Goal: Entertainment & Leisure: Browse casually

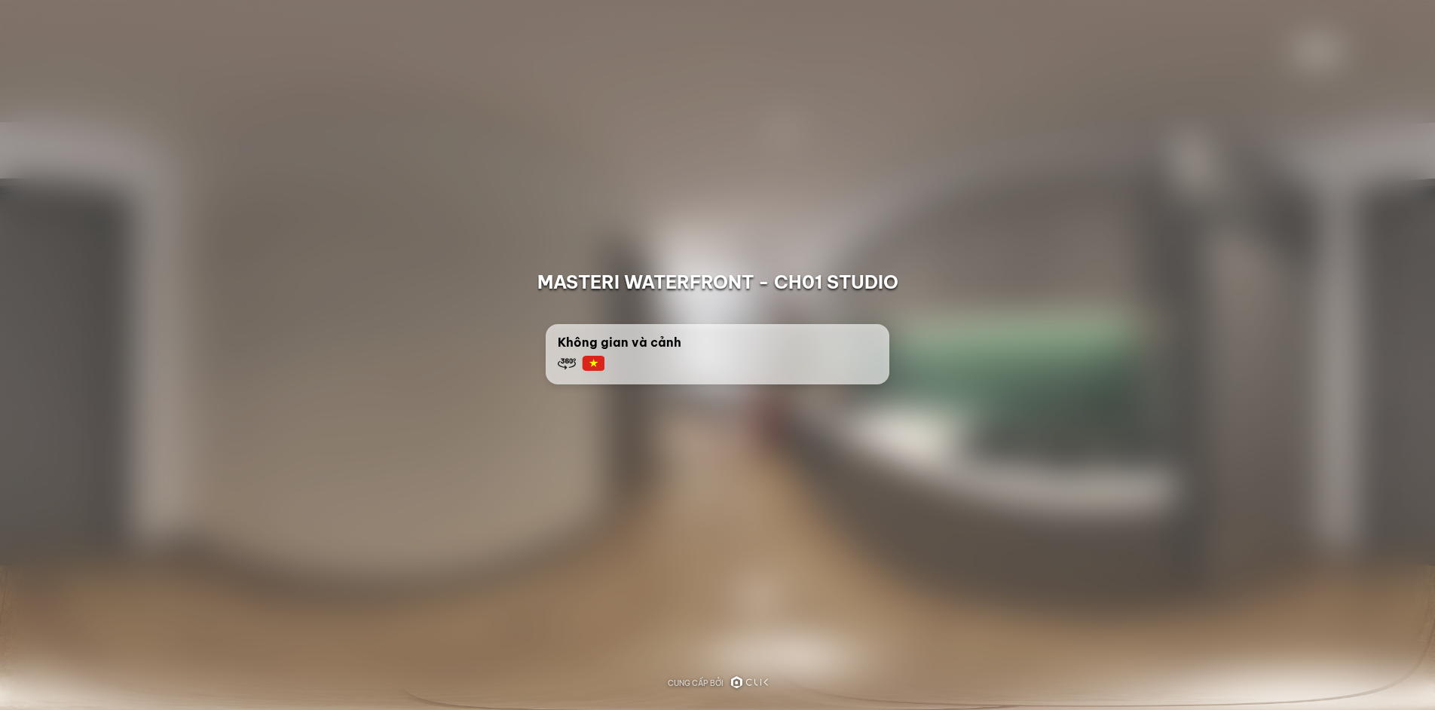
click at [742, 681] on icon at bounding box center [749, 682] width 37 height 12
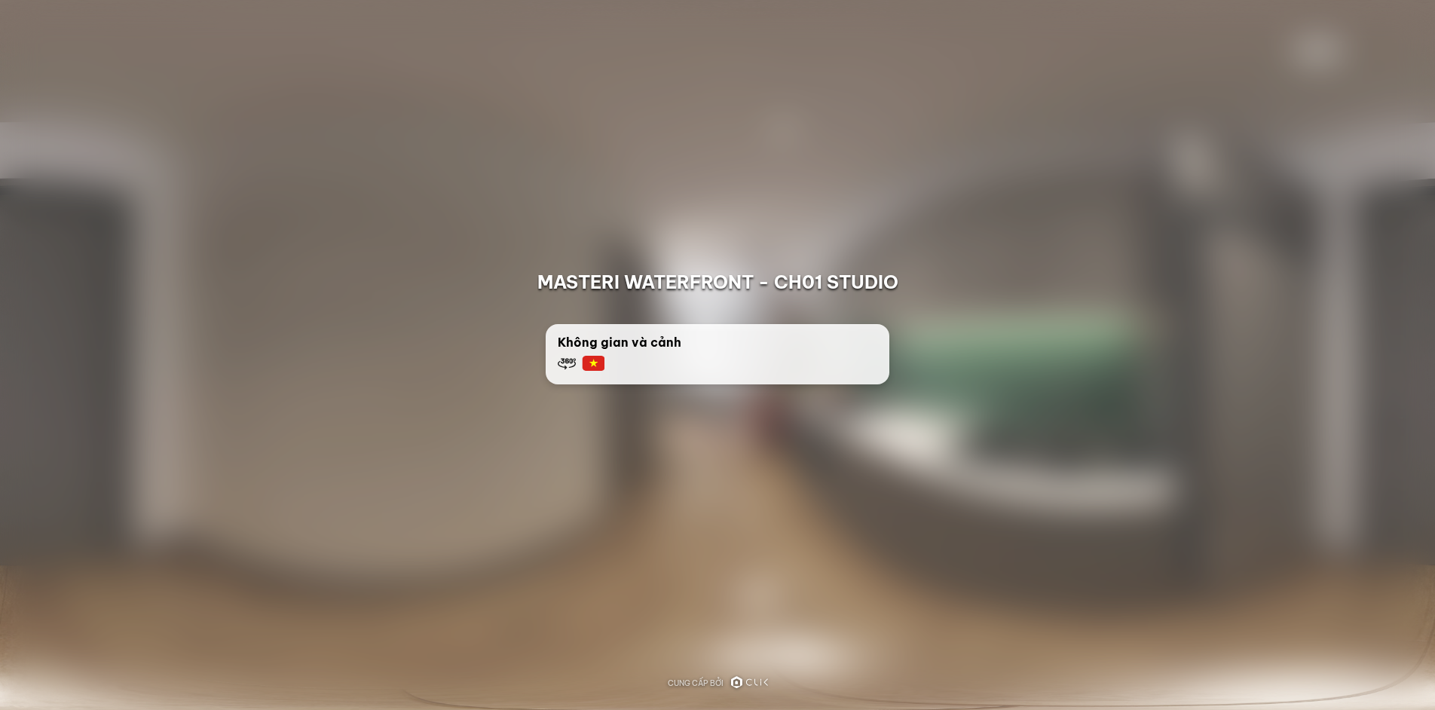
click at [637, 354] on div "Không gian và cảnh" at bounding box center [718, 352] width 320 height 39
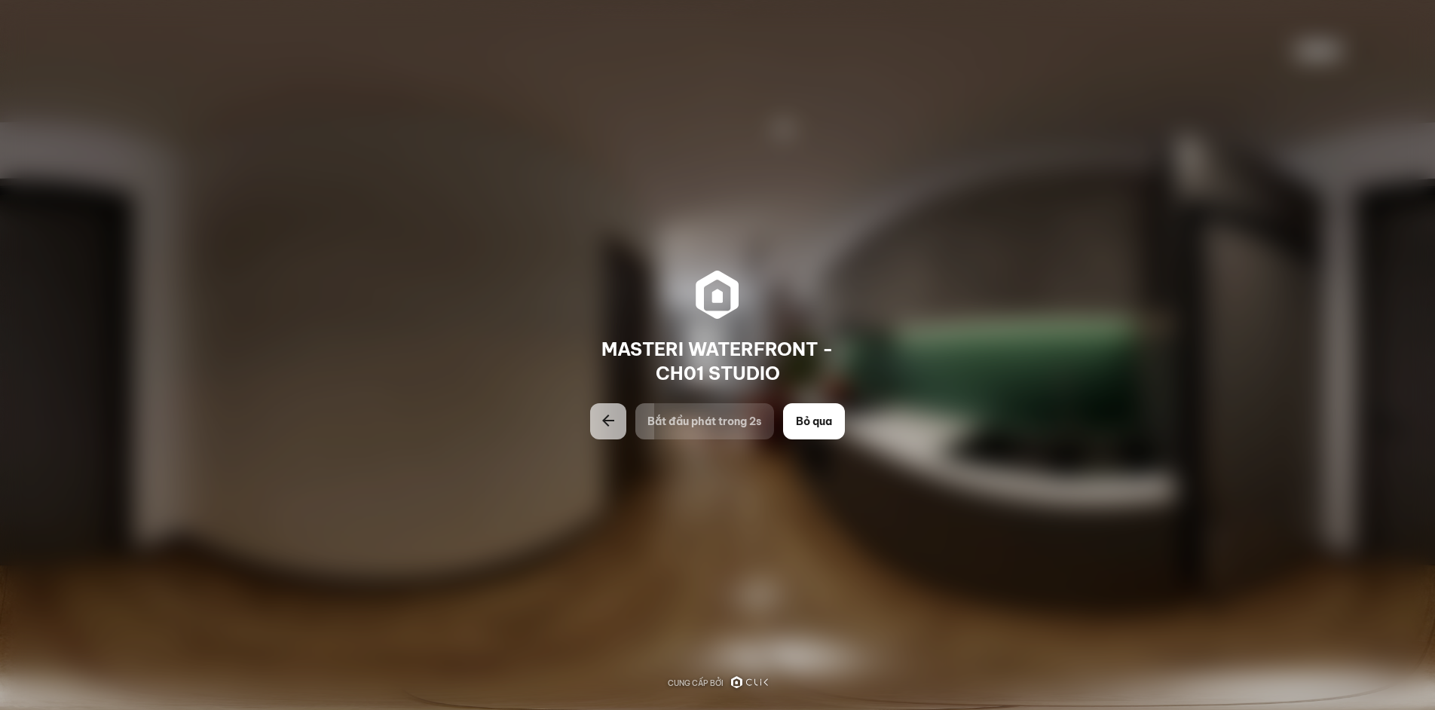
click at [720, 424] on span "Bắt đầu phát trong 2s" at bounding box center [705, 421] width 115 height 15
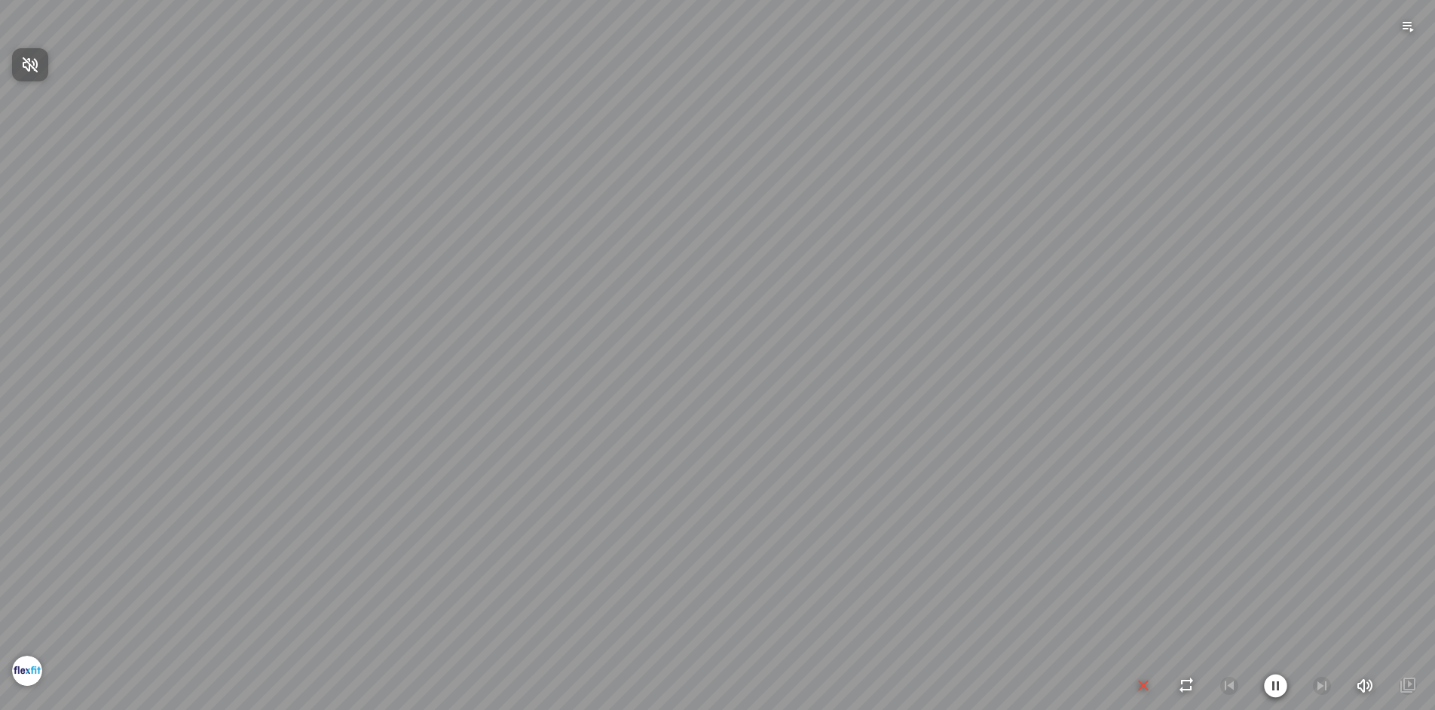
drag, startPoint x: 728, startPoint y: 423, endPoint x: 691, endPoint y: 275, distance: 152.3
click at [691, 275] on div at bounding box center [717, 355] width 1435 height 710
drag, startPoint x: 1061, startPoint y: 394, endPoint x: 668, endPoint y: 394, distance: 392.8
click at [668, 394] on div at bounding box center [717, 355] width 1435 height 710
drag, startPoint x: 1224, startPoint y: 366, endPoint x: 711, endPoint y: 360, distance: 513.4
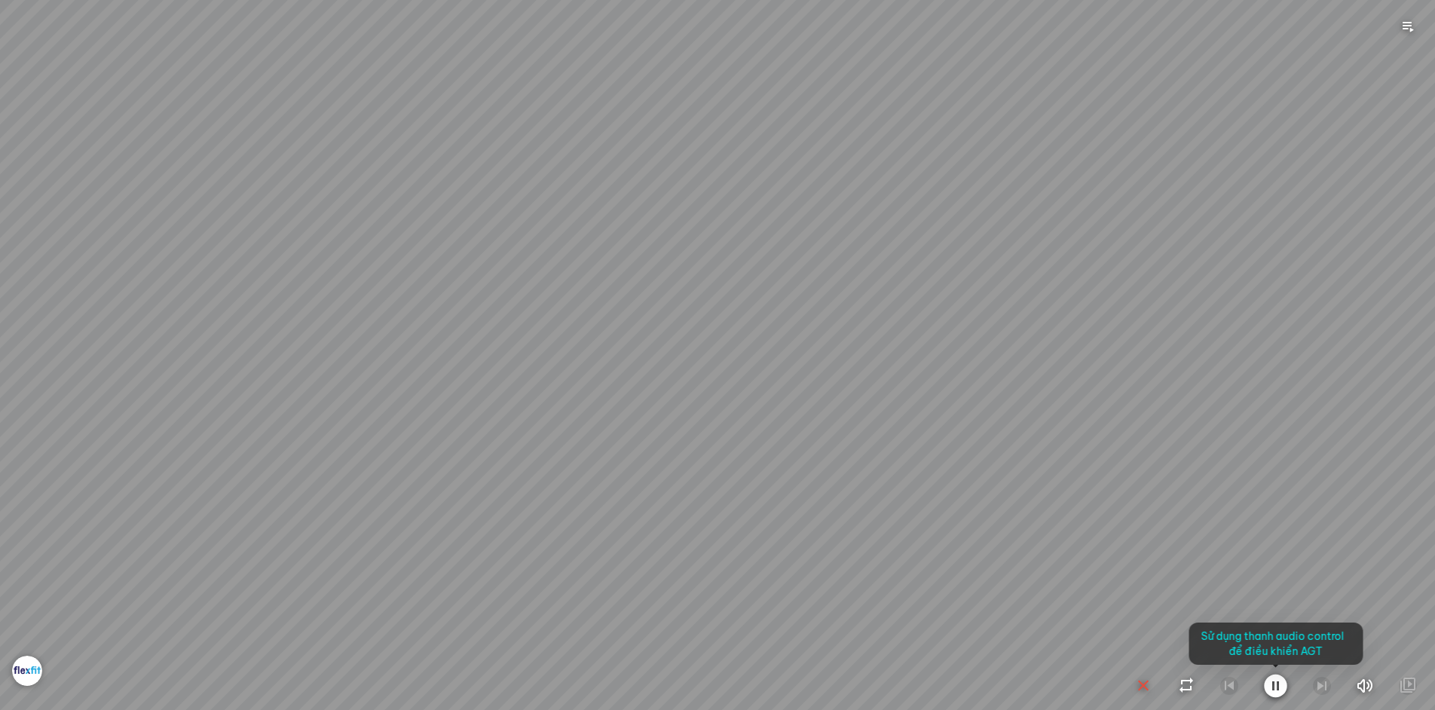
click at [711, 360] on div at bounding box center [717, 355] width 1435 height 710
click at [1279, 688] on icon "button" at bounding box center [1275, 686] width 23 height 24
click at [1279, 688] on icon "button" at bounding box center [1275, 686] width 18 height 18
drag, startPoint x: 485, startPoint y: 429, endPoint x: 1089, endPoint y: 420, distance: 603.9
click at [1089, 420] on div at bounding box center [717, 355] width 1435 height 710
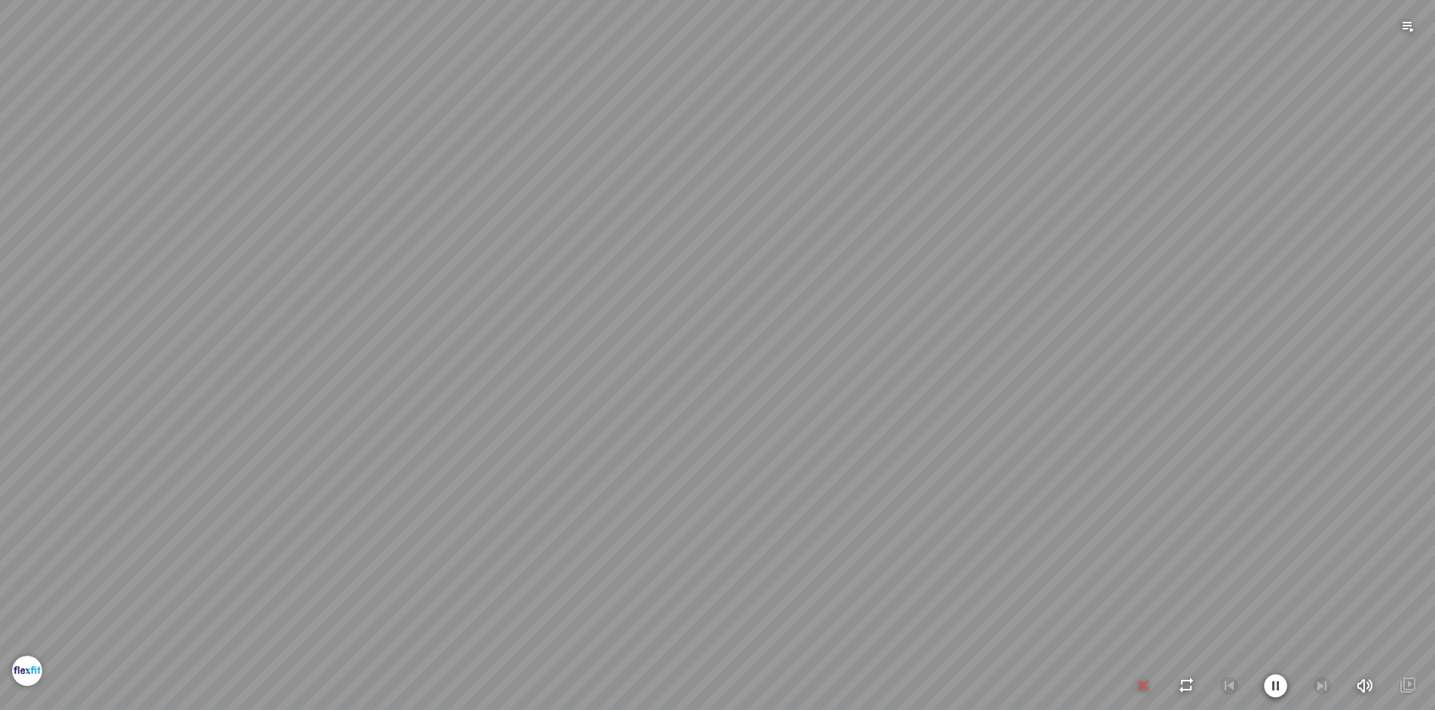
click at [1043, 405] on div at bounding box center [717, 355] width 1435 height 710
click at [1037, 405] on div at bounding box center [717, 355] width 1435 height 710
click at [1273, 681] on icon "button" at bounding box center [1275, 686] width 23 height 24
click at [845, 403] on div at bounding box center [717, 355] width 1435 height 710
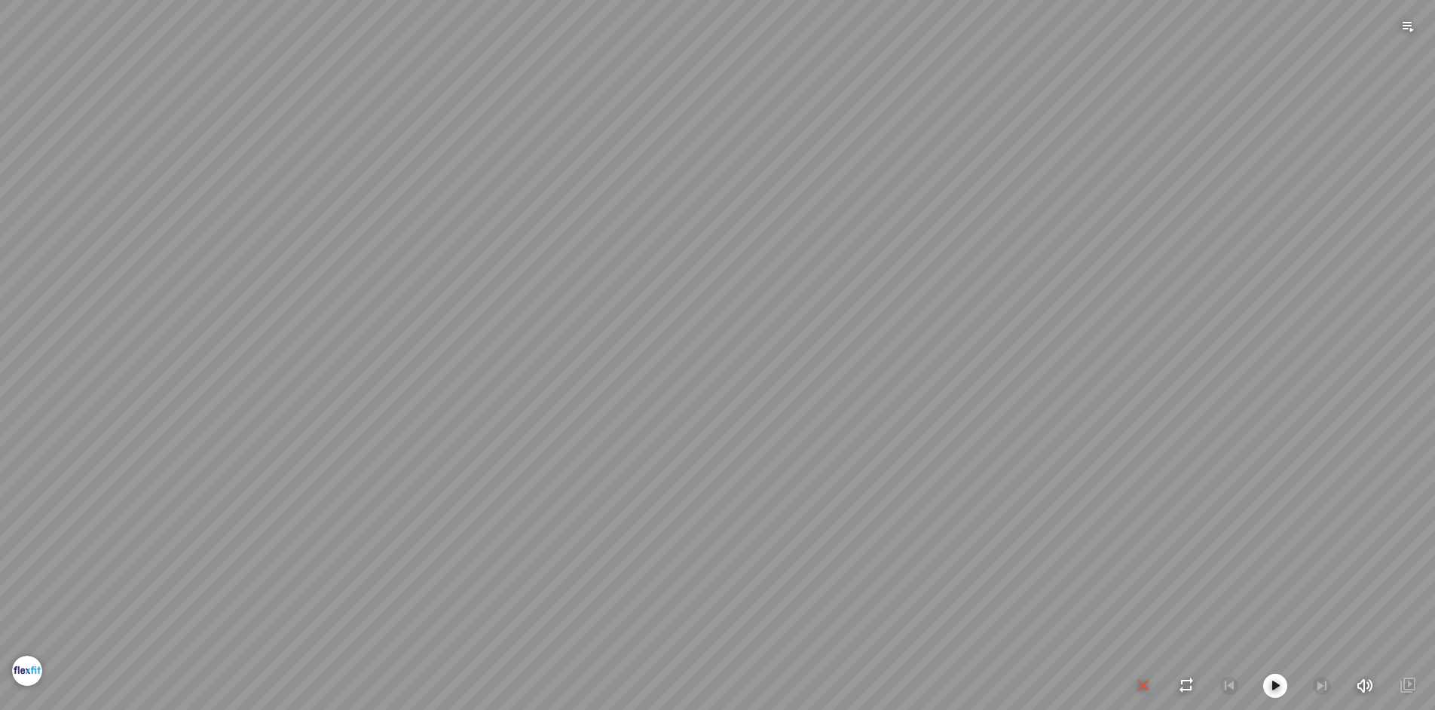
click at [845, 403] on div at bounding box center [717, 355] width 1435 height 710
click at [721, 257] on div at bounding box center [717, 355] width 1435 height 710
click at [1276, 682] on icon "button" at bounding box center [1275, 686] width 18 height 18
click at [1187, 682] on icon "button" at bounding box center [1187, 686] width 18 height 18
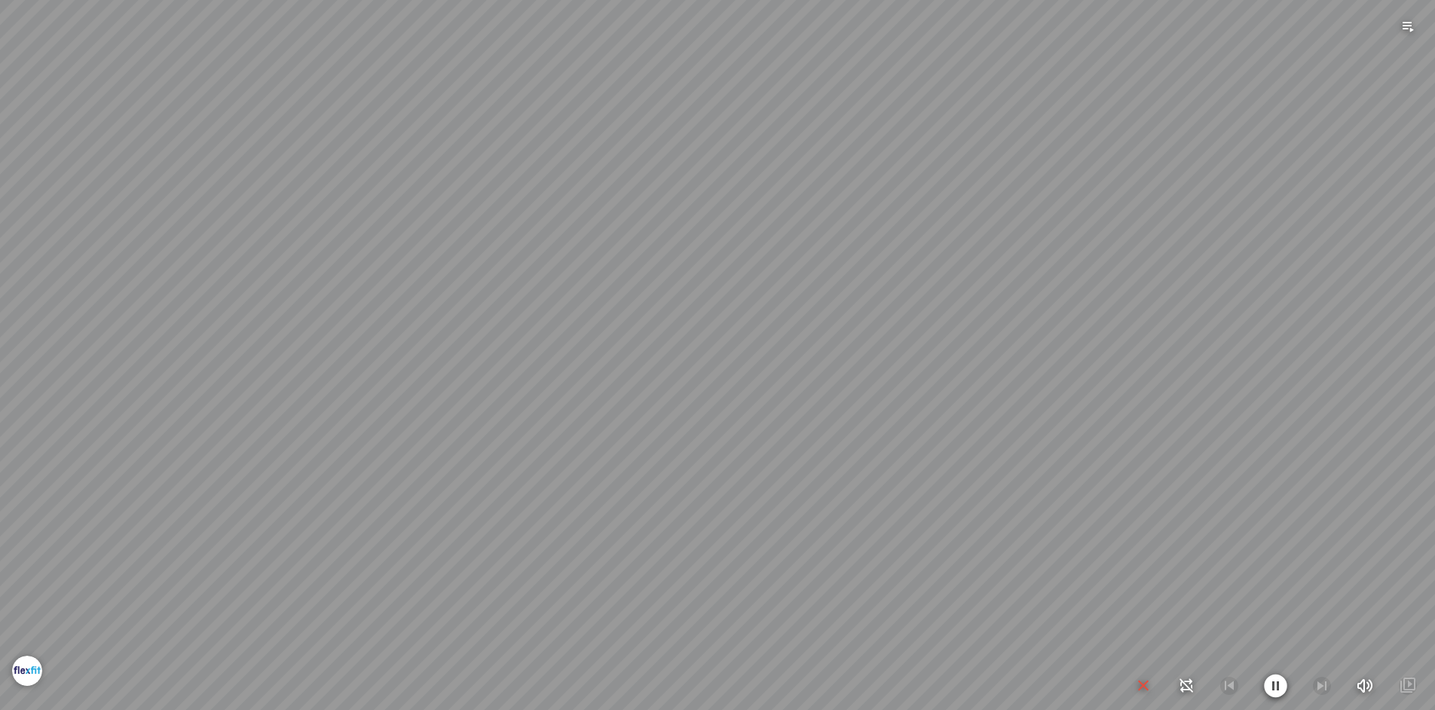
click at [1181, 684] on icon "button" at bounding box center [1187, 686] width 19 height 18
click at [1280, 685] on icon "button" at bounding box center [1275, 686] width 23 height 24
click at [695, 335] on div at bounding box center [717, 355] width 1435 height 710
click at [1263, 681] on div at bounding box center [1276, 686] width 283 height 24
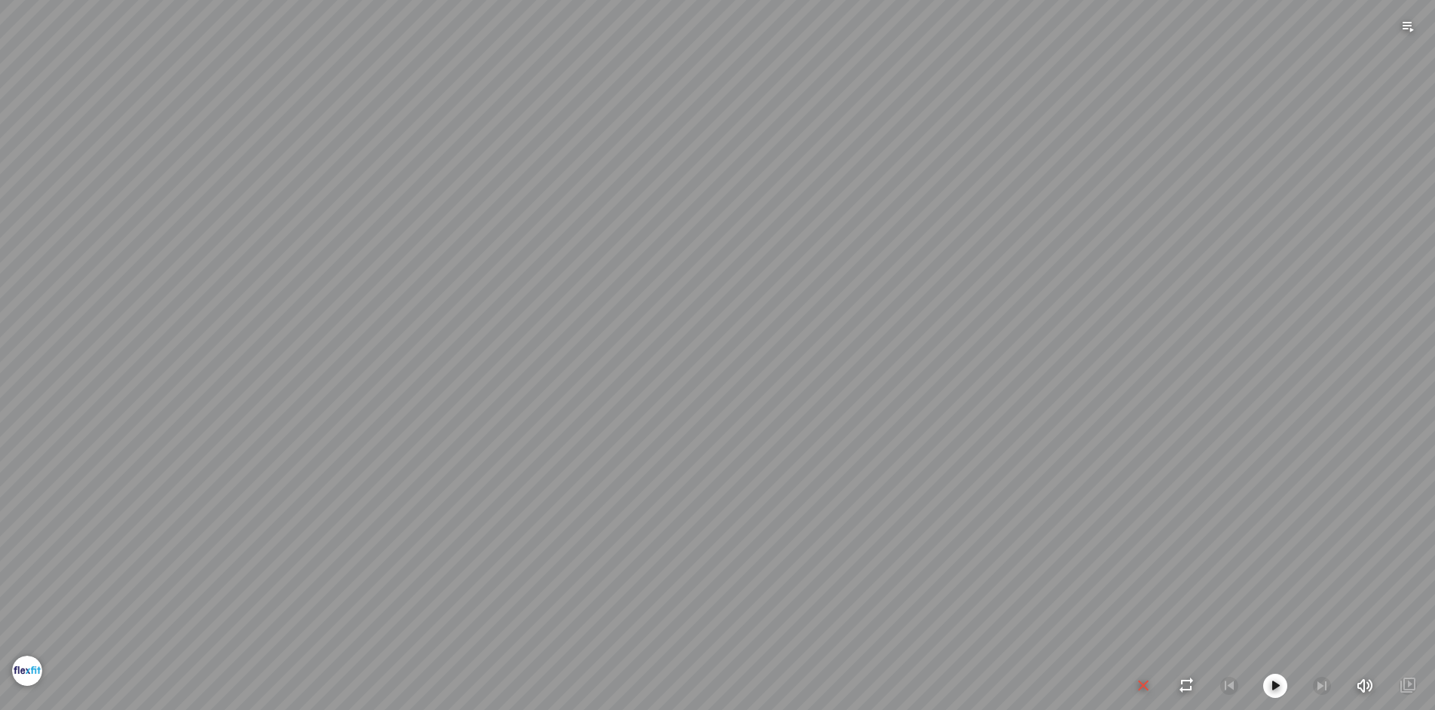
click at [1263, 681] on div at bounding box center [1276, 686] width 283 height 24
click at [1278, 691] on icon "button" at bounding box center [1275, 686] width 18 height 18
click at [1282, 682] on icon "button" at bounding box center [1275, 686] width 23 height 24
